Goal: Task Accomplishment & Management: Manage account settings

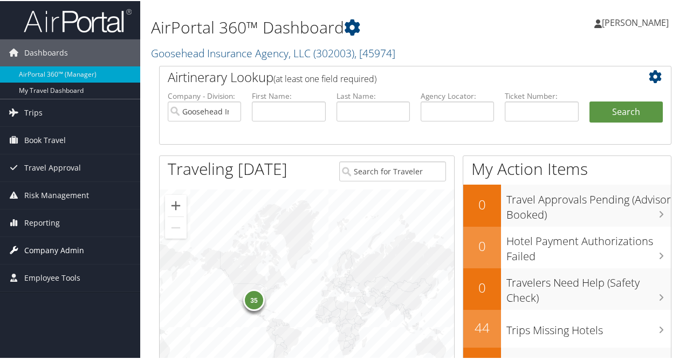
click at [45, 248] on span "Company Admin" at bounding box center [54, 249] width 60 height 27
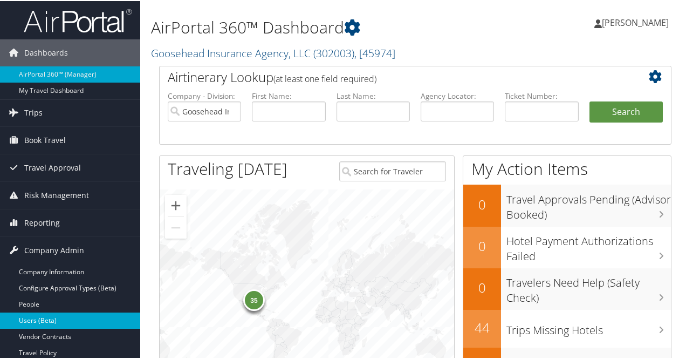
click at [36, 317] on link "Users (Beta)" at bounding box center [70, 319] width 140 height 16
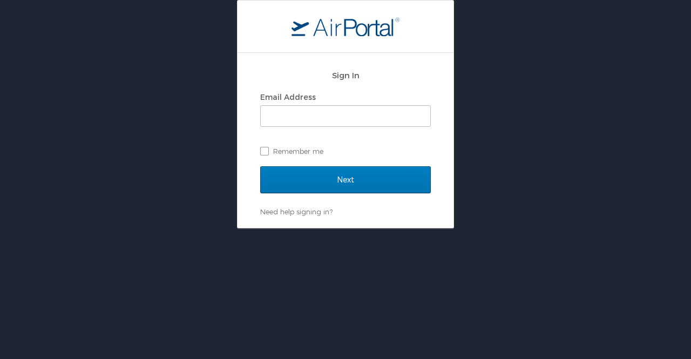
type input "[PERSON_NAME][EMAIL_ADDRESS][DOMAIN_NAME]"
click at [563, 166] on div "Sign In Email Address mara.erickson@goosehead.com Remember me Next Need help si…" at bounding box center [345, 114] width 691 height 228
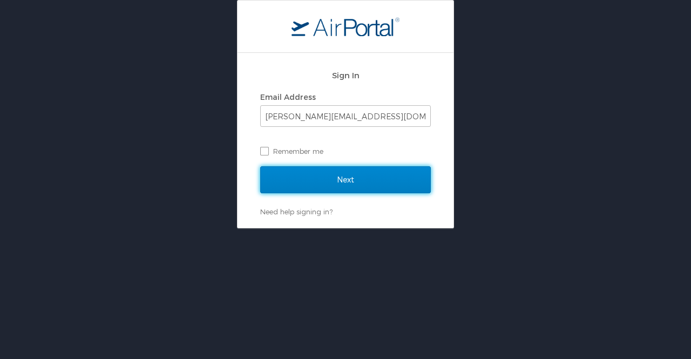
click at [365, 171] on input "Next" at bounding box center [345, 179] width 171 height 27
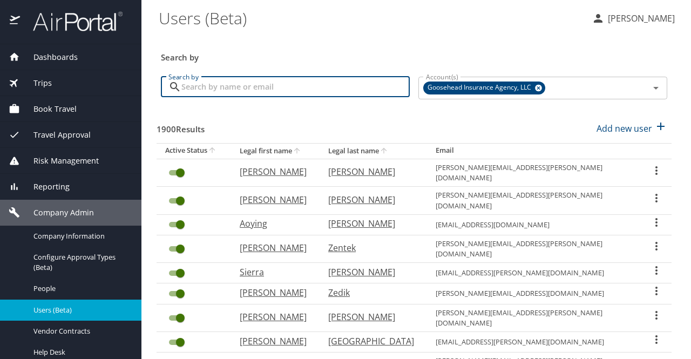
click at [233, 86] on input "Search by" at bounding box center [295, 87] width 228 height 21
type input "taylor"
checkbox input "false"
checkbox input "true"
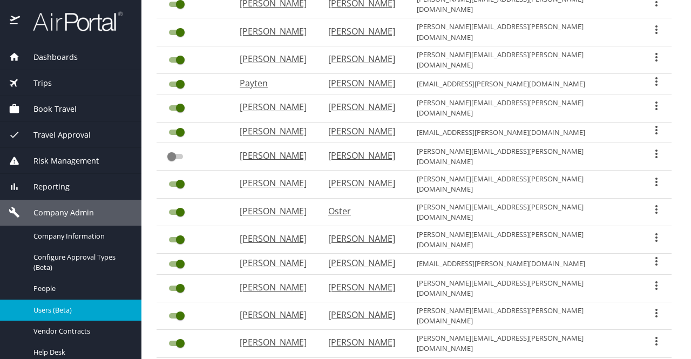
scroll to position [182, 0]
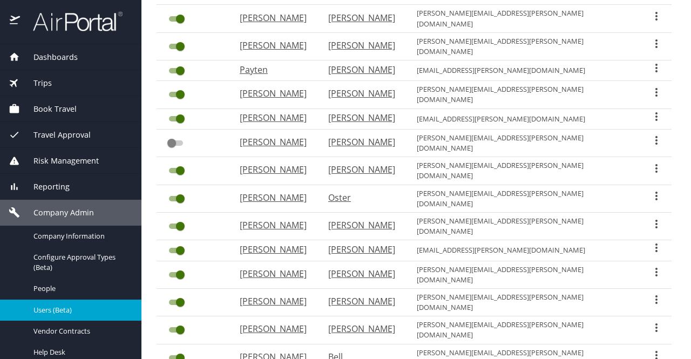
click at [650, 321] on icon "User Search Table" at bounding box center [656, 327] width 13 height 13
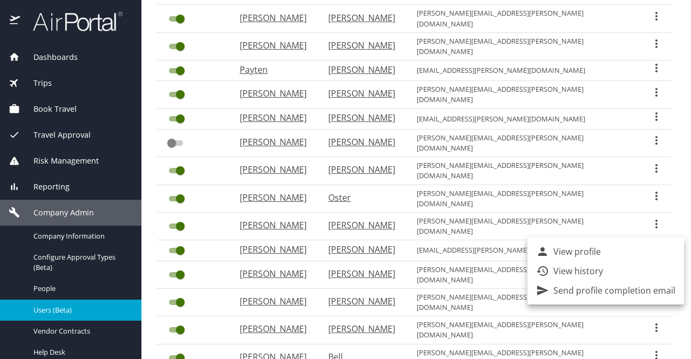
click at [594, 250] on p "View profile" at bounding box center [576, 251] width 47 height 13
select select "US"
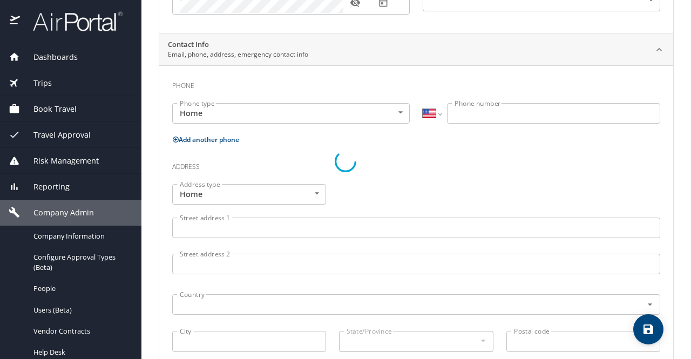
scroll to position [209, 0]
type input "Taylor"
type input "Anne"
type input "Cribbin"
type input "Female"
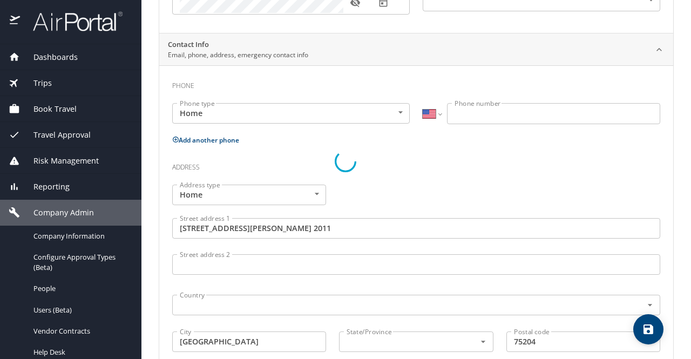
type input "Tucker"
type input "Ruwitch"
type input "(314) 374-2322"
type input "United States of America"
type input "Texas"
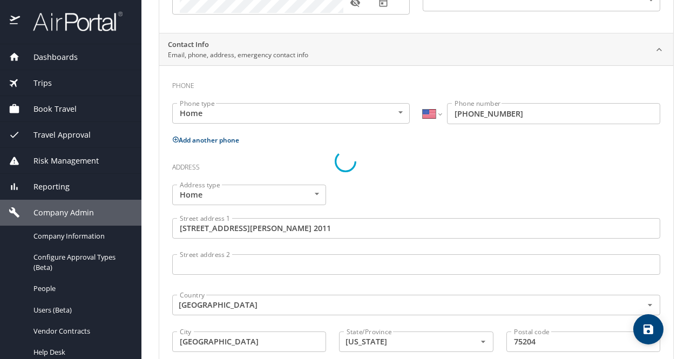
select select "US"
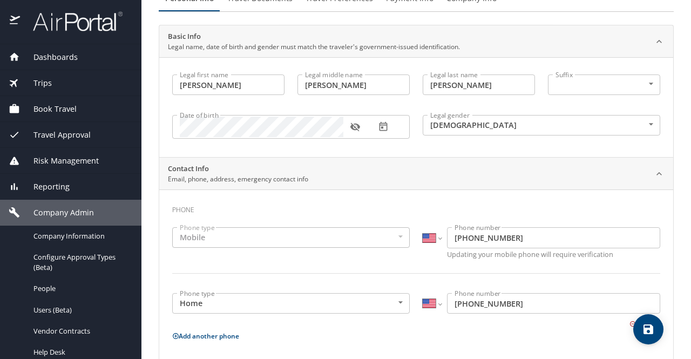
scroll to position [0, 0]
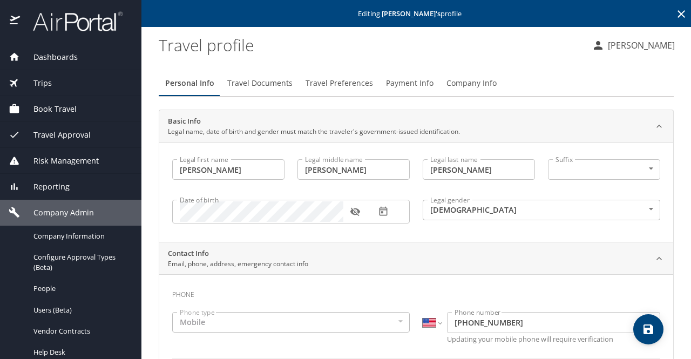
click at [462, 166] on input "Cribbin" at bounding box center [479, 169] width 112 height 21
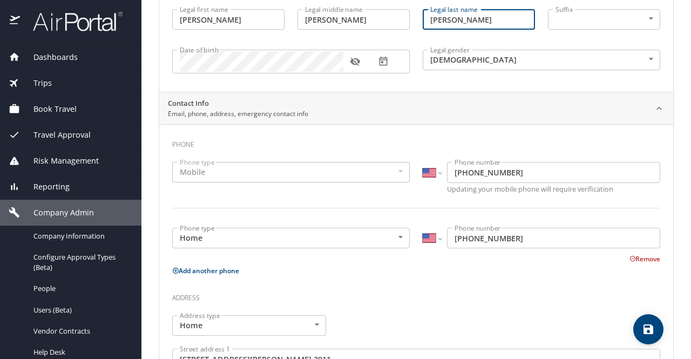
scroll to position [205, 0]
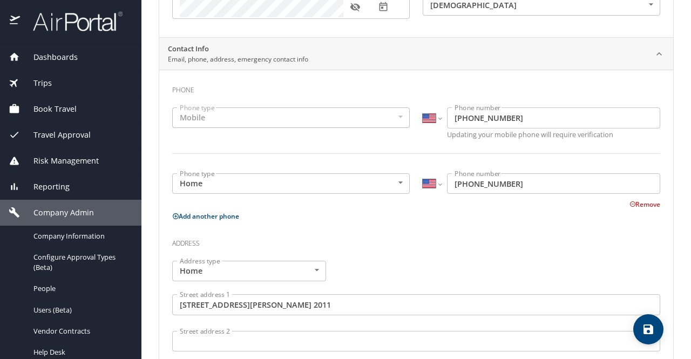
type input "Ruwitch"
click at [654, 329] on icon "save" at bounding box center [648, 329] width 13 height 13
select select "US"
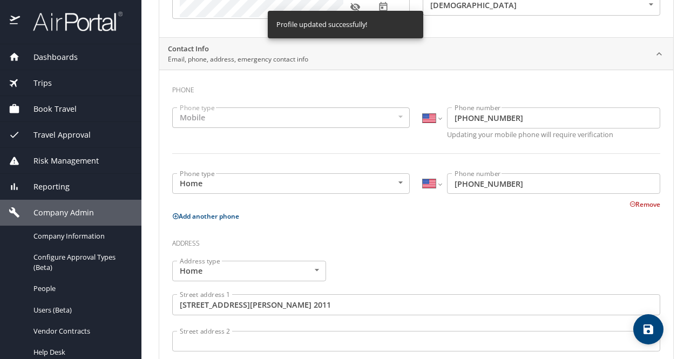
select select "US"
click at [45, 86] on span "Trips" at bounding box center [36, 83] width 32 height 12
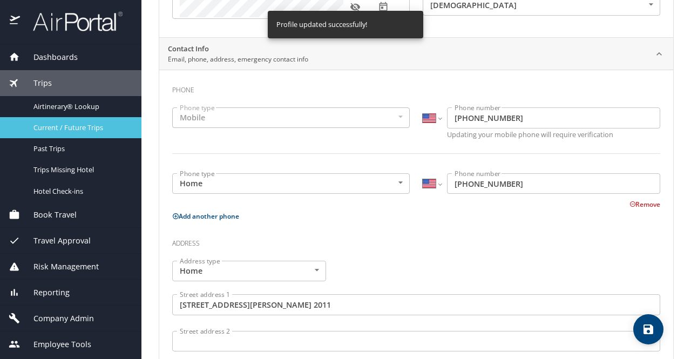
click at [49, 125] on span "Current / Future Trips" at bounding box center [80, 128] width 95 height 10
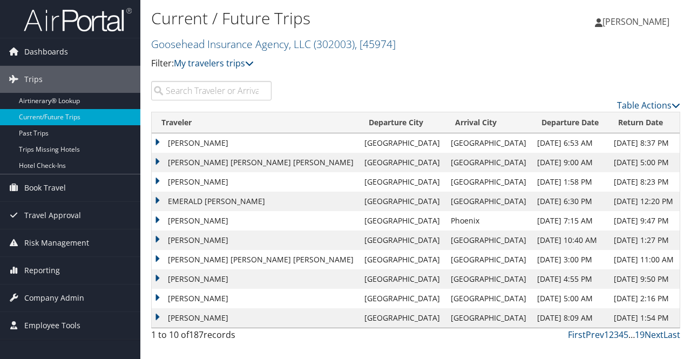
click at [203, 83] on input "search" at bounding box center [211, 90] width 120 height 19
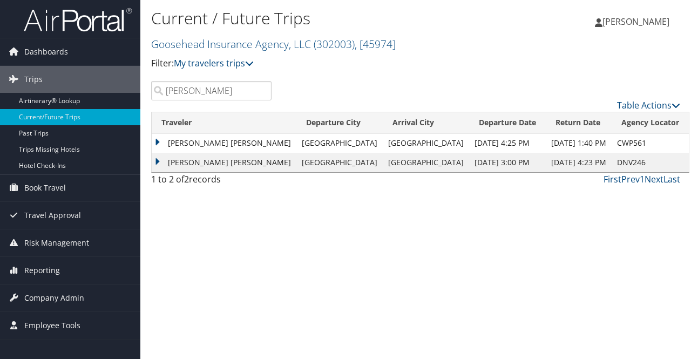
type input "[PERSON_NAME]"
click at [157, 142] on td "TAYLOR ANNE CRIBBIN" at bounding box center [224, 142] width 145 height 19
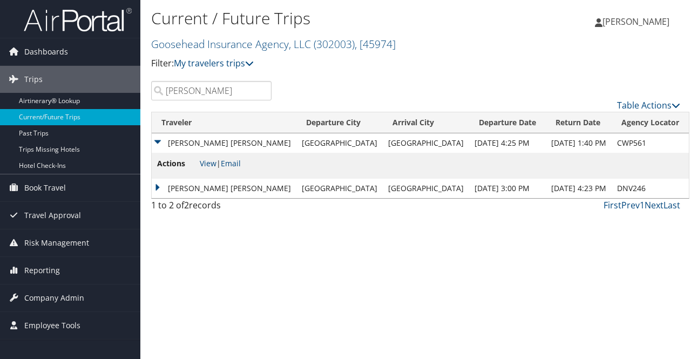
click at [155, 188] on td "[PERSON_NAME] [PERSON_NAME]" at bounding box center [224, 188] width 145 height 19
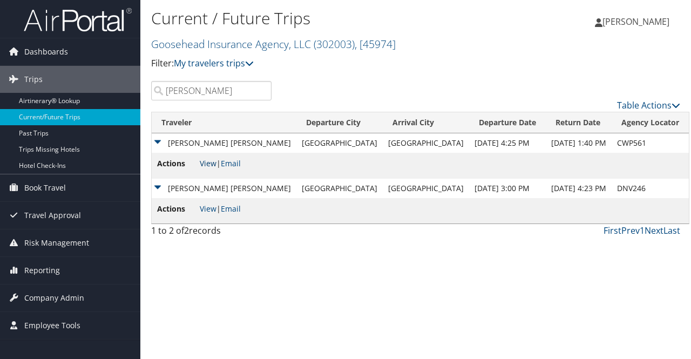
click at [206, 162] on link "View" at bounding box center [208, 163] width 17 height 10
click at [207, 212] on link "View" at bounding box center [208, 208] width 17 height 10
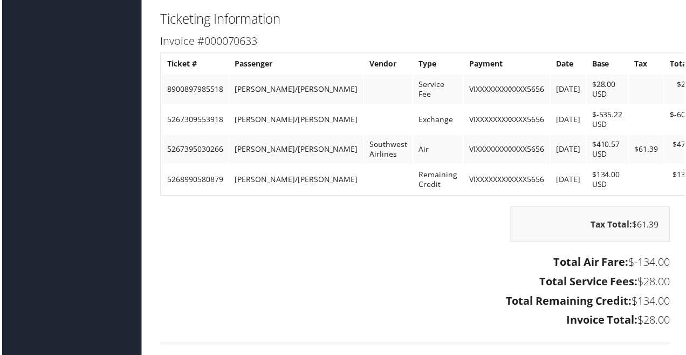
scroll to position [937, 0]
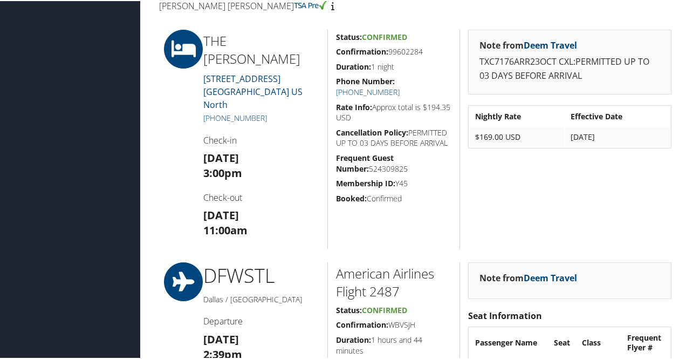
scroll to position [344, 0]
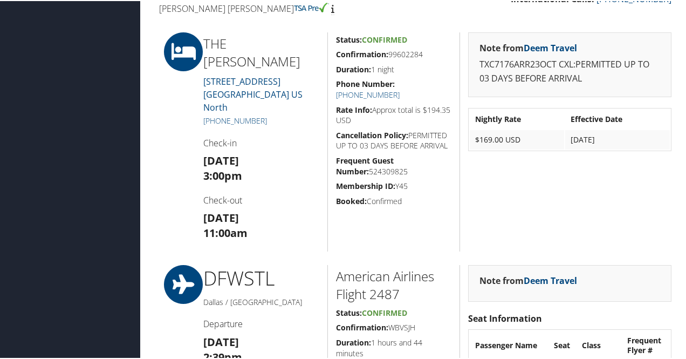
click at [408, 52] on h5 "Confirmation: 99602284" at bounding box center [393, 53] width 115 height 11
copy h5 "99602284"
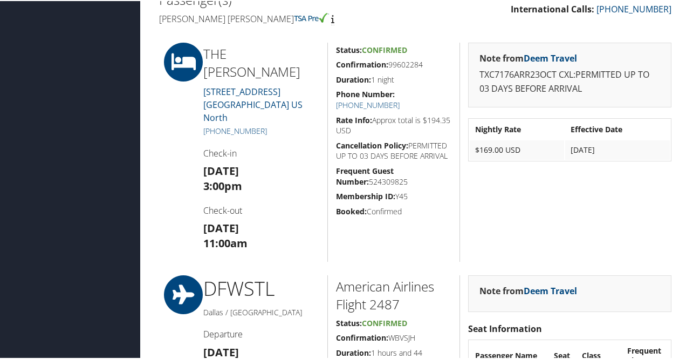
scroll to position [332, 0]
